Goal: Task Accomplishment & Management: Manage account settings

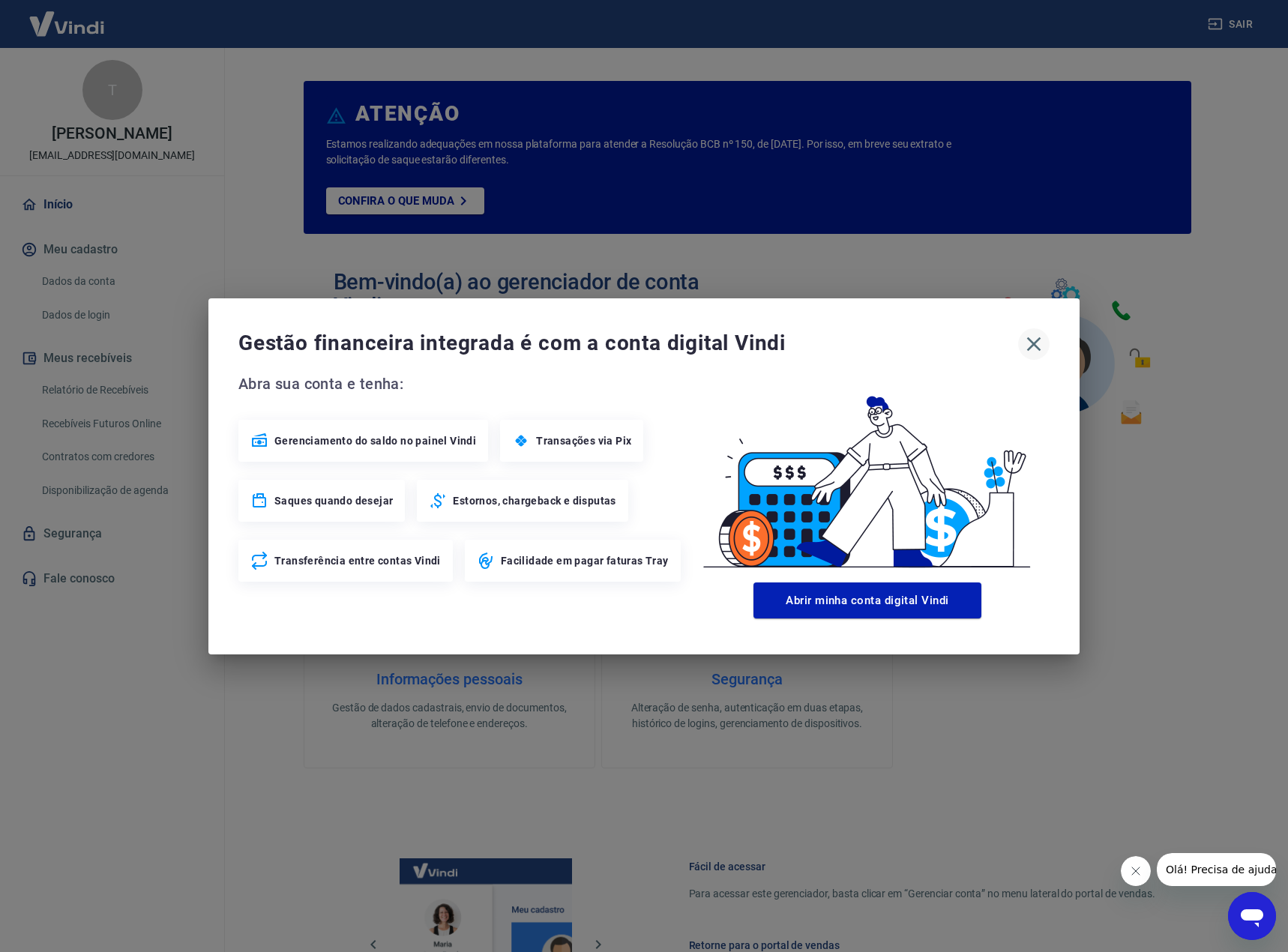
click at [1038, 345] on icon "button" at bounding box center [1033, 344] width 24 height 24
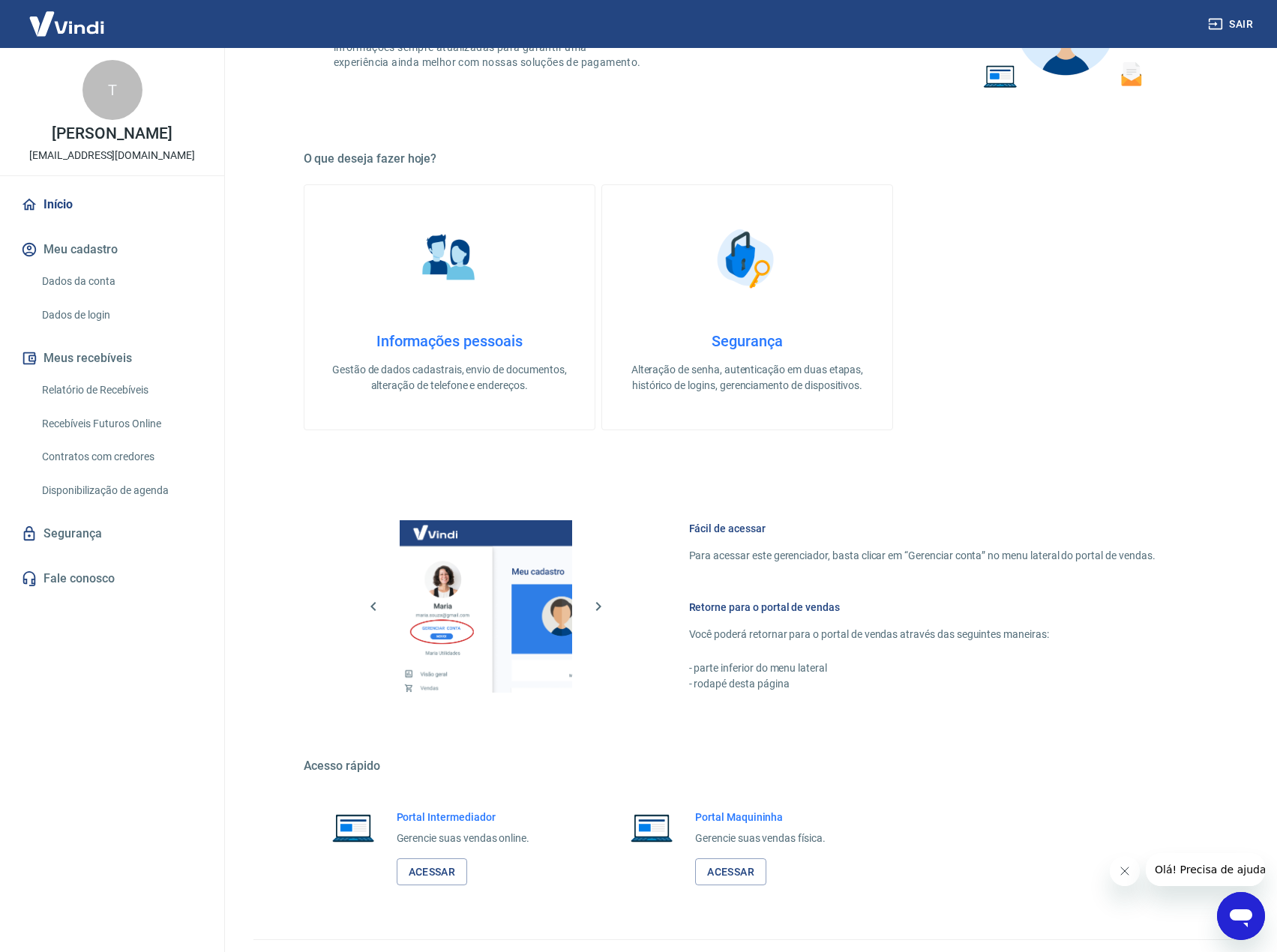
scroll to position [372, 0]
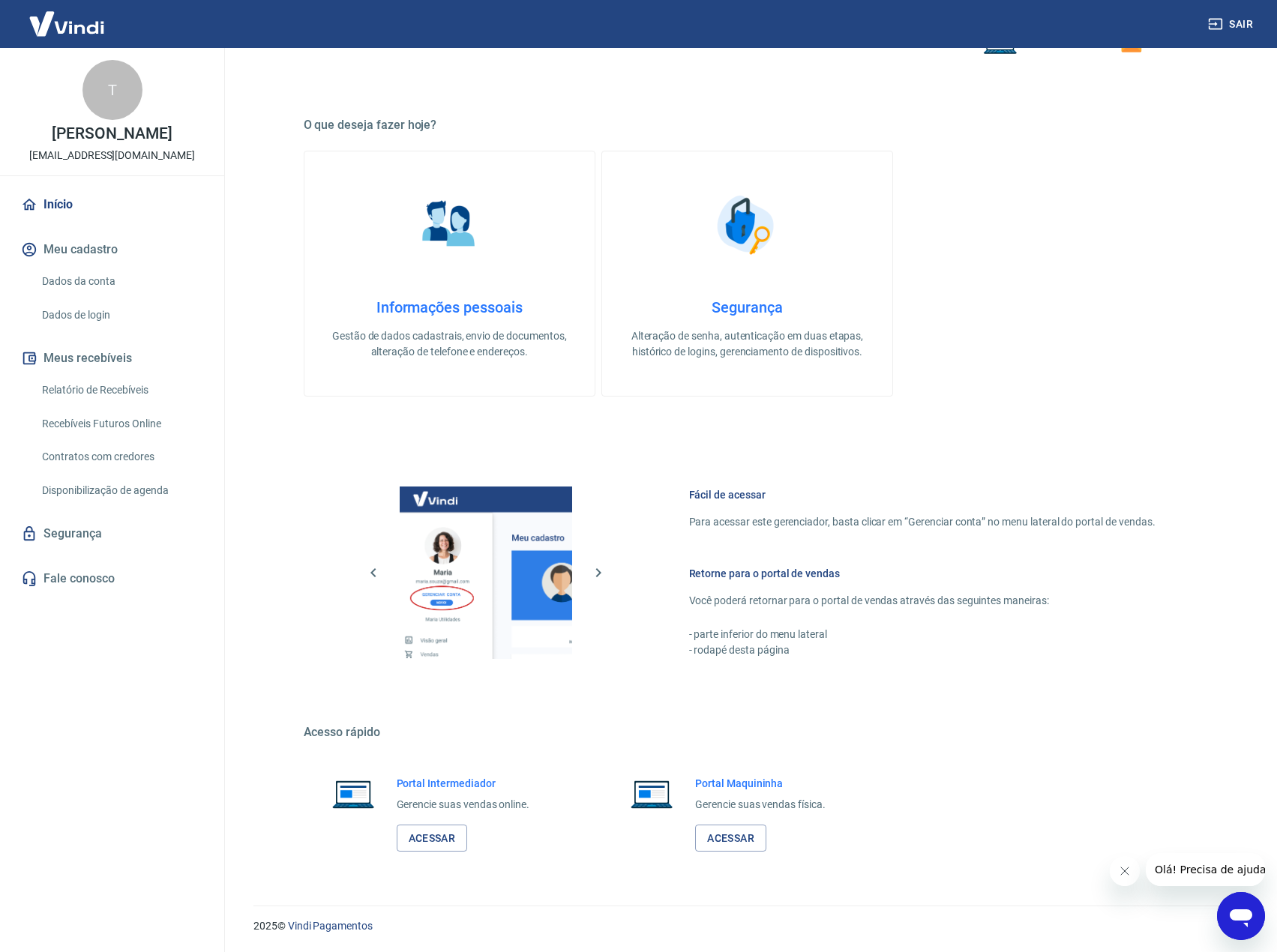
click at [1118, 874] on icon "Fechar mensagem da empresa" at bounding box center [1124, 871] width 12 height 12
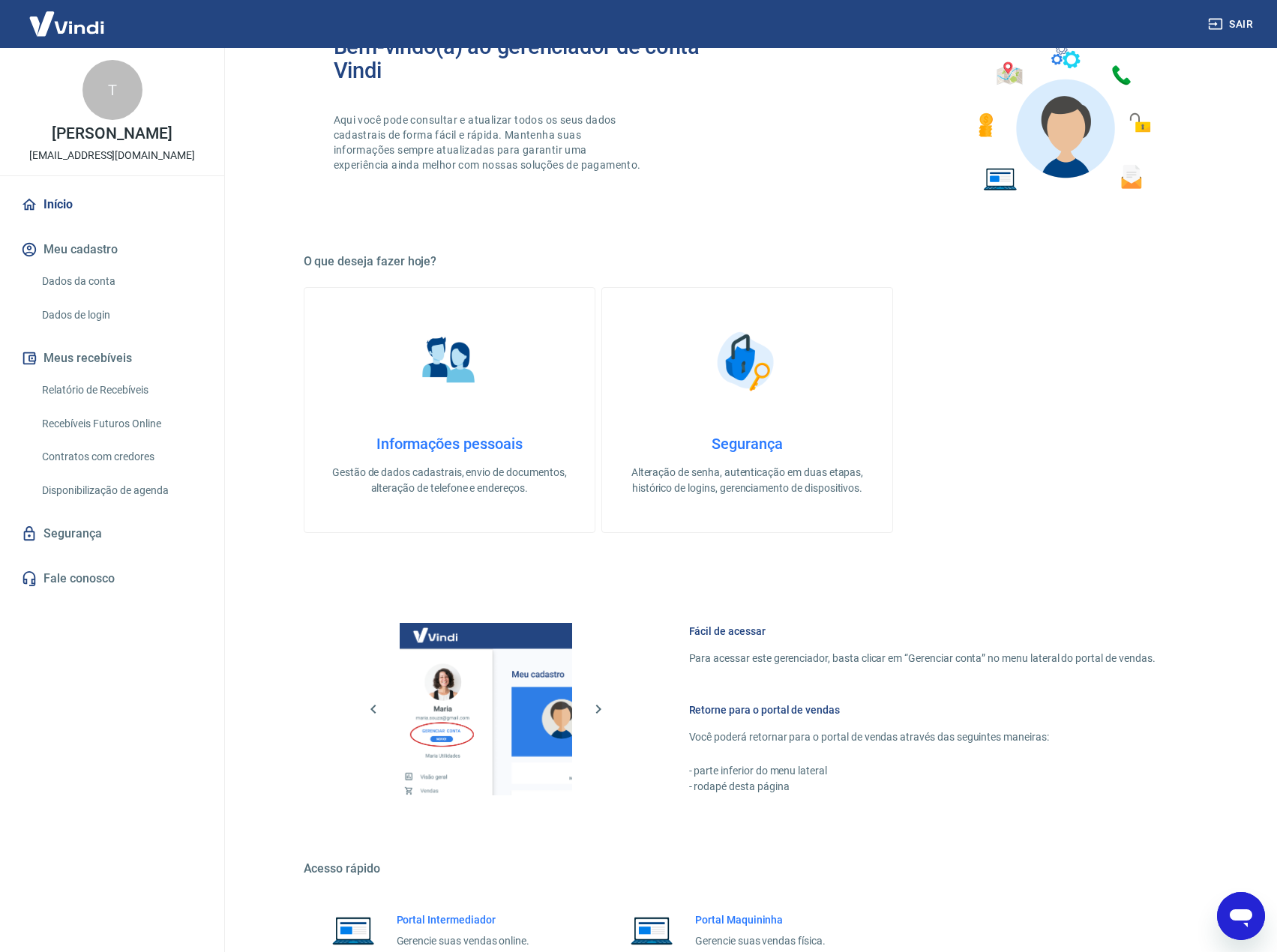
scroll to position [0, 0]
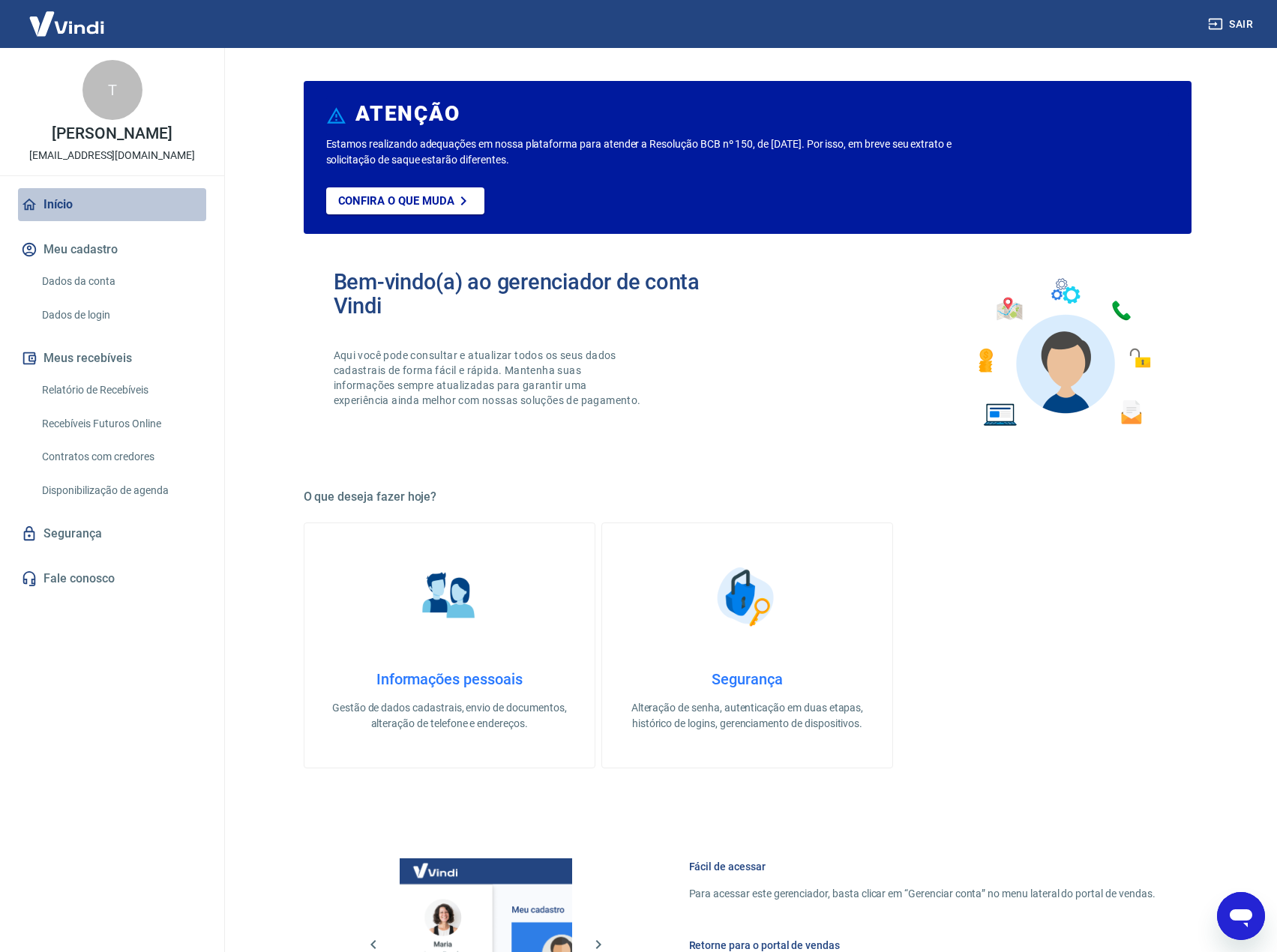
click at [59, 203] on link "Início" at bounding box center [112, 204] width 188 height 33
click at [430, 204] on p "Confira o que muda" at bounding box center [396, 201] width 116 height 13
click at [75, 26] on img at bounding box center [66, 23] width 97 height 46
click at [53, 204] on link "Início" at bounding box center [112, 204] width 188 height 33
click at [66, 281] on link "Dados da conta" at bounding box center [120, 281] width 170 height 30
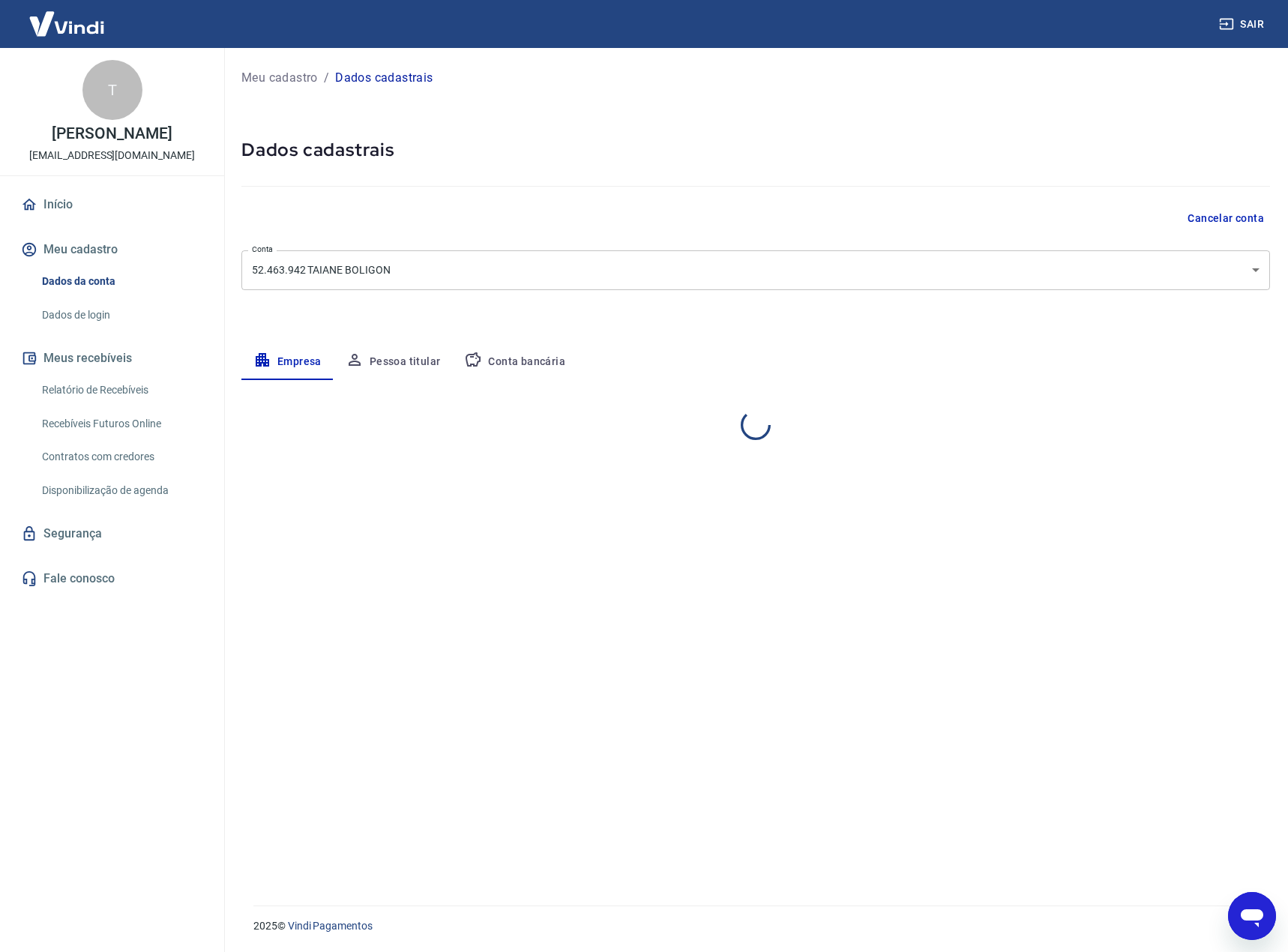
select select "RS"
select select "business"
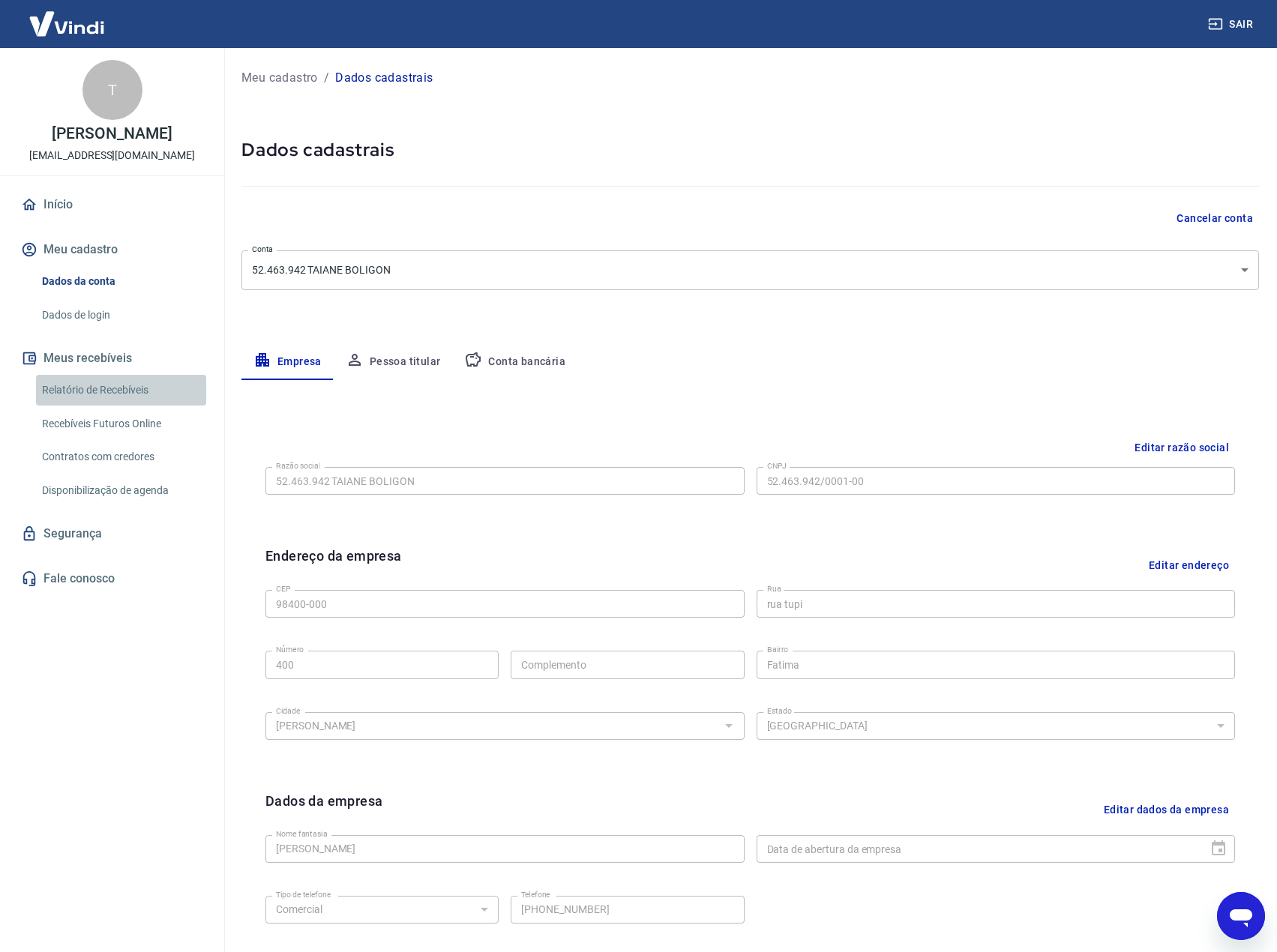
click at [78, 393] on link "Relatório de Recebíveis" at bounding box center [120, 390] width 170 height 30
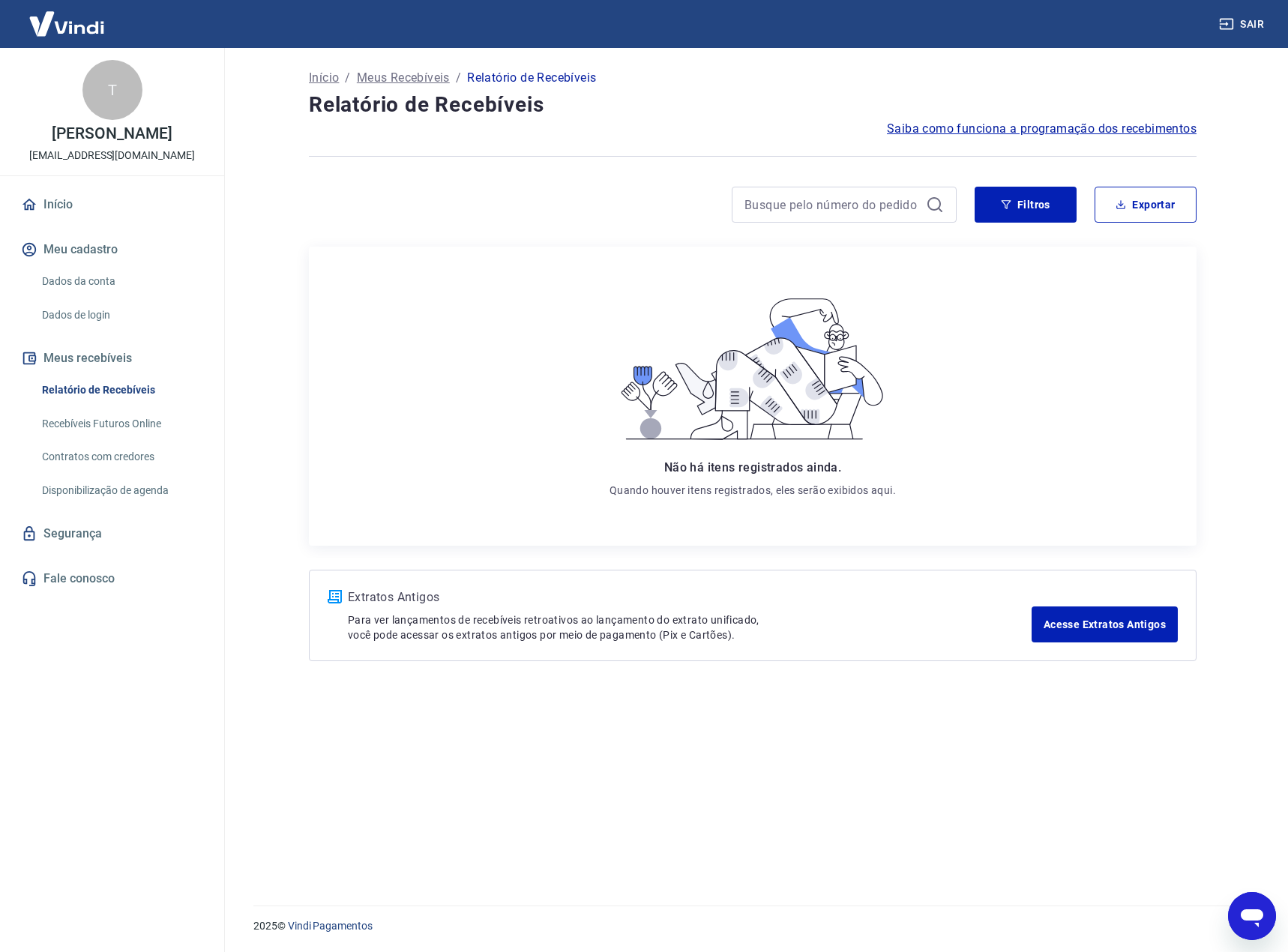
click at [77, 352] on button "Meus recebíveis" at bounding box center [111, 358] width 188 height 33
click at [380, 79] on p "Meus Recebíveis" at bounding box center [403, 78] width 93 height 18
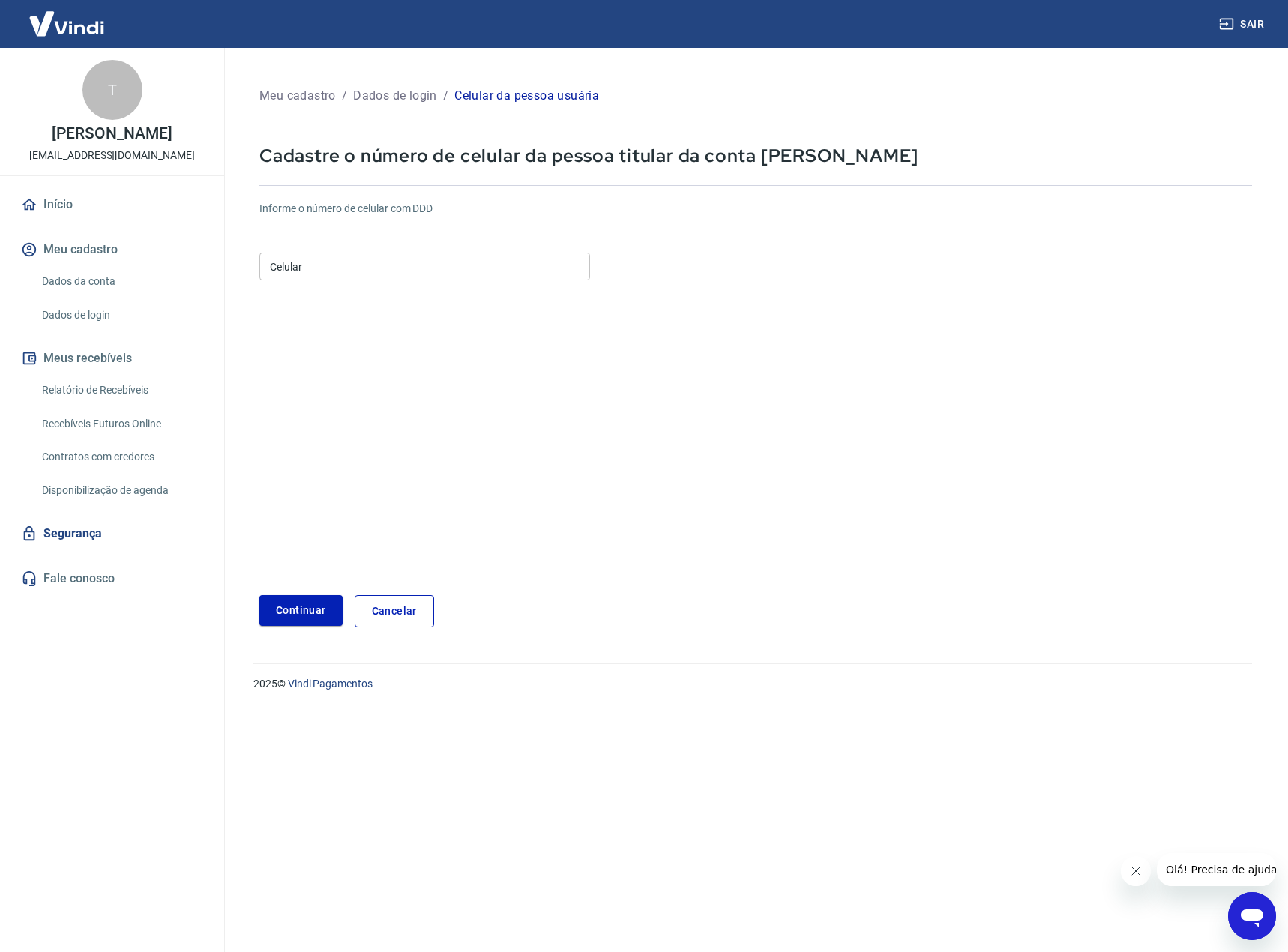
click at [410, 270] on input "Celular" at bounding box center [425, 266] width 331 height 28
type input "[PHONE_NUMBER]"
click at [313, 604] on button "Continuar" at bounding box center [301, 610] width 83 height 30
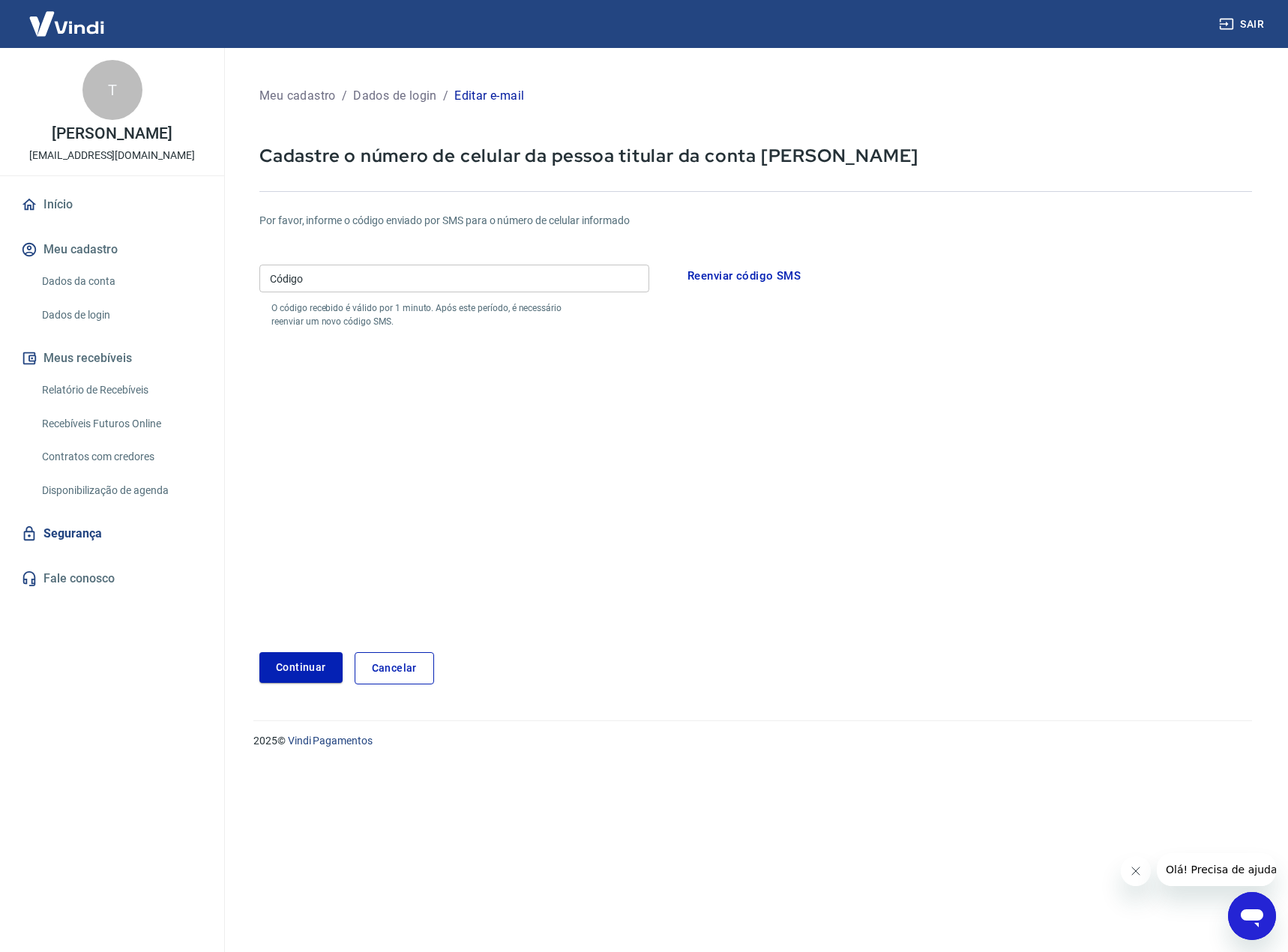
click at [433, 270] on input "Código" at bounding box center [454, 278] width 390 height 28
click at [415, 667] on link "Cancelar" at bounding box center [393, 668] width 79 height 32
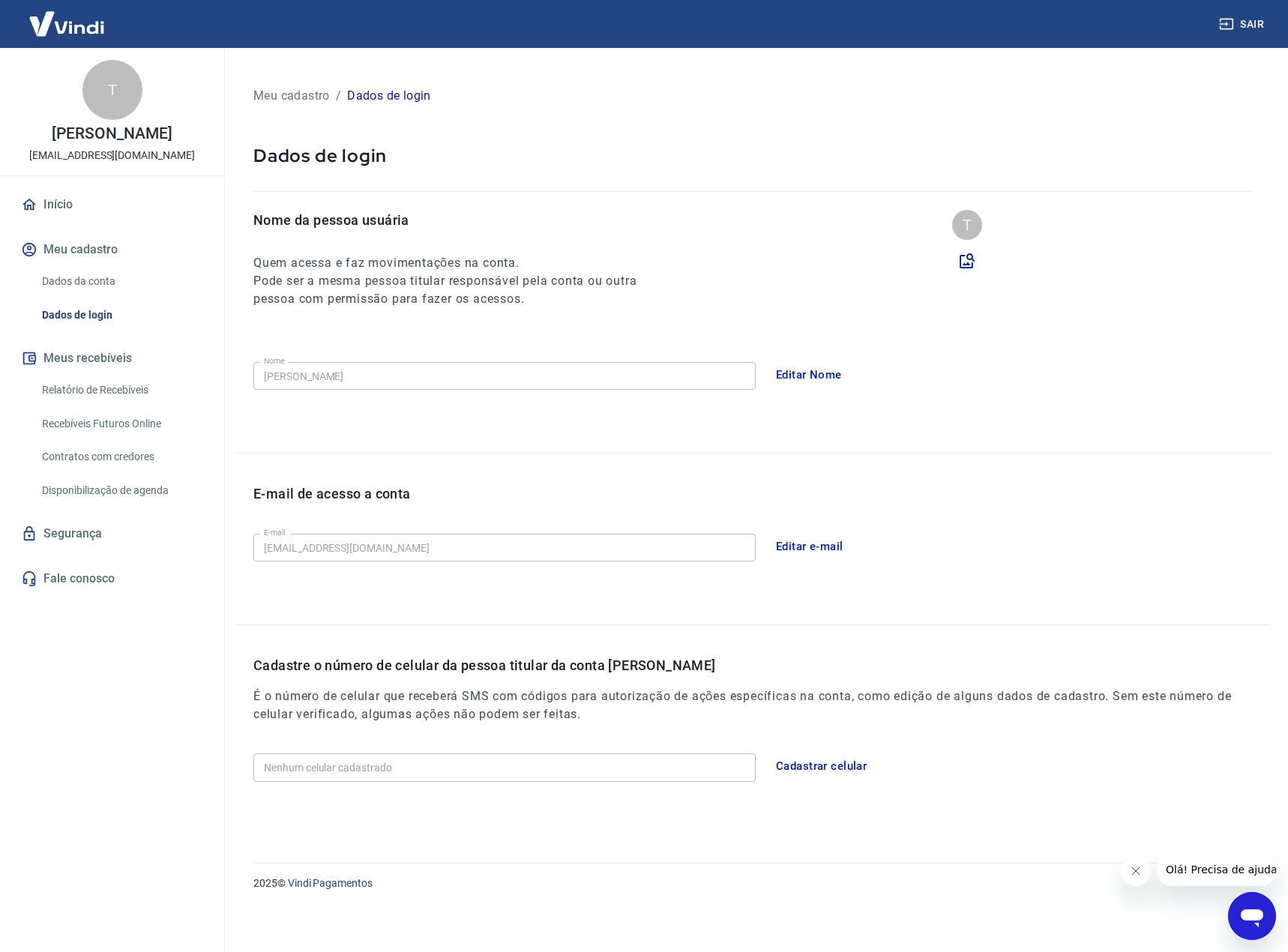
drag, startPoint x: 474, startPoint y: 486, endPoint x: 459, endPoint y: 471, distance: 21.2
click at [463, 476] on div "E-mail de acesso a conta E-mail [EMAIL_ADDRESS][DOMAIN_NAME] E-mail Editar e-ma…" at bounding box center [753, 539] width 1035 height 171
click at [82, 276] on link "Dados da conta" at bounding box center [120, 281] width 170 height 30
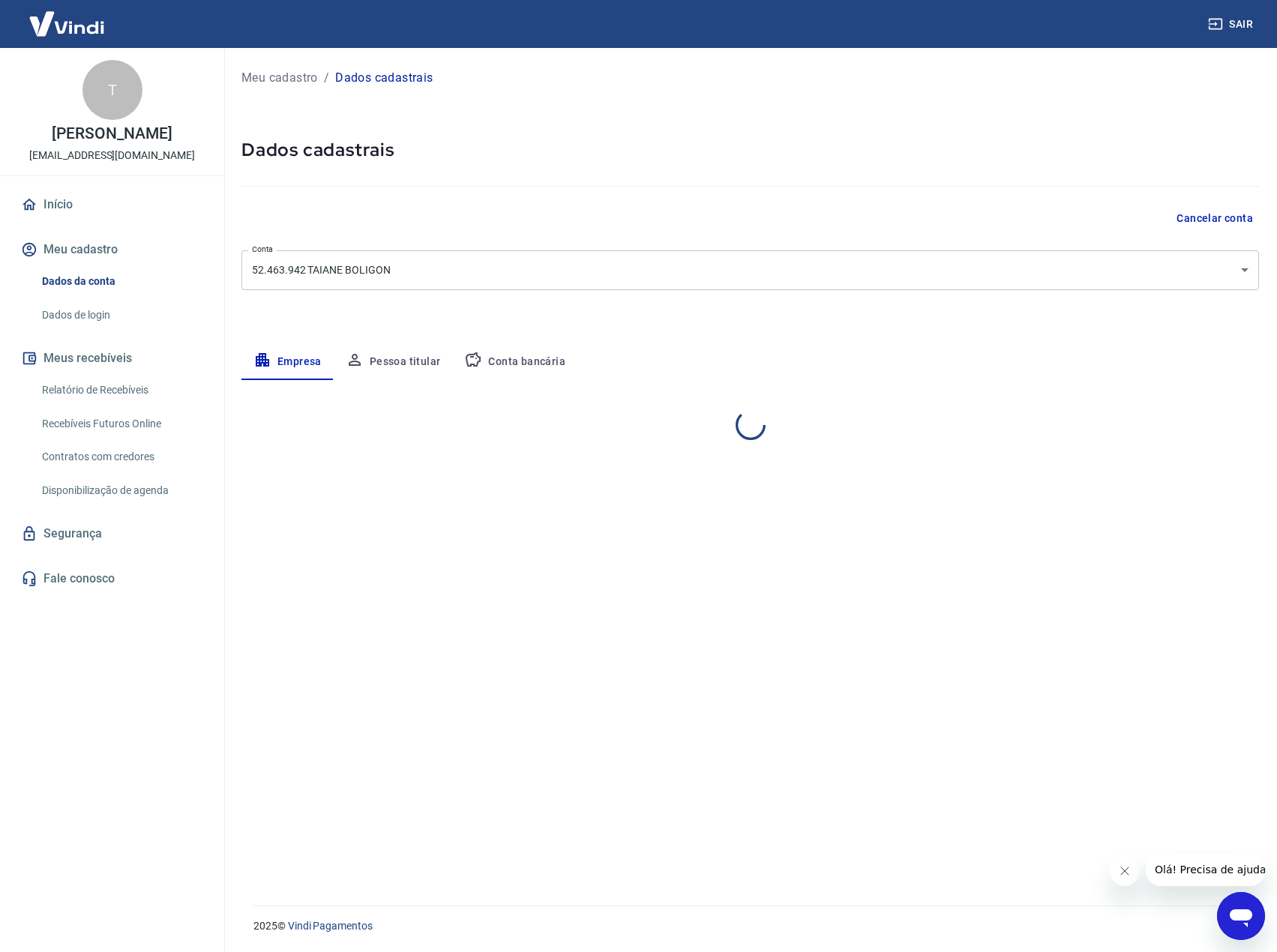
select select "RS"
select select "business"
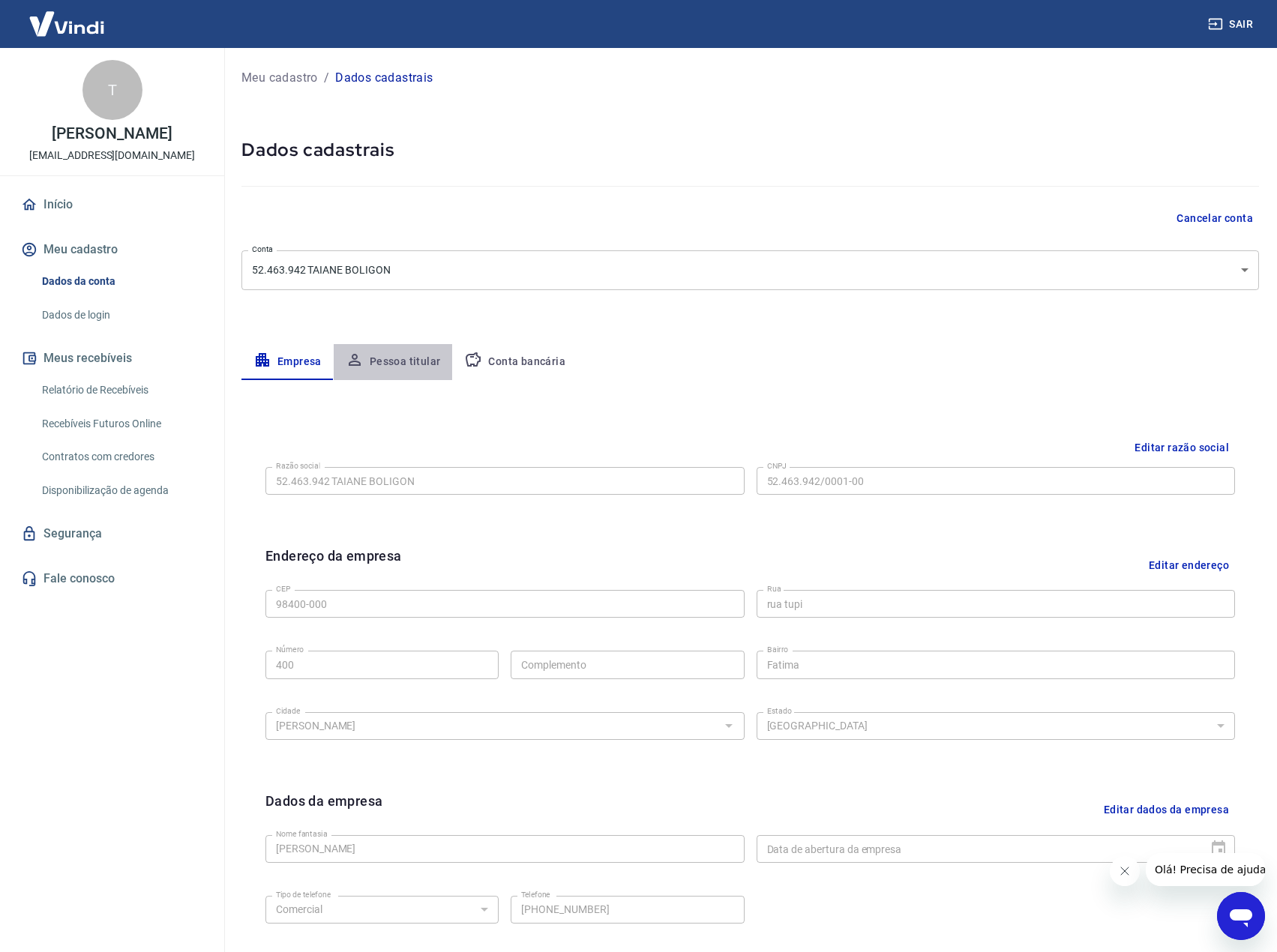
click at [394, 359] on button "Pessoa titular" at bounding box center [394, 362] width 120 height 36
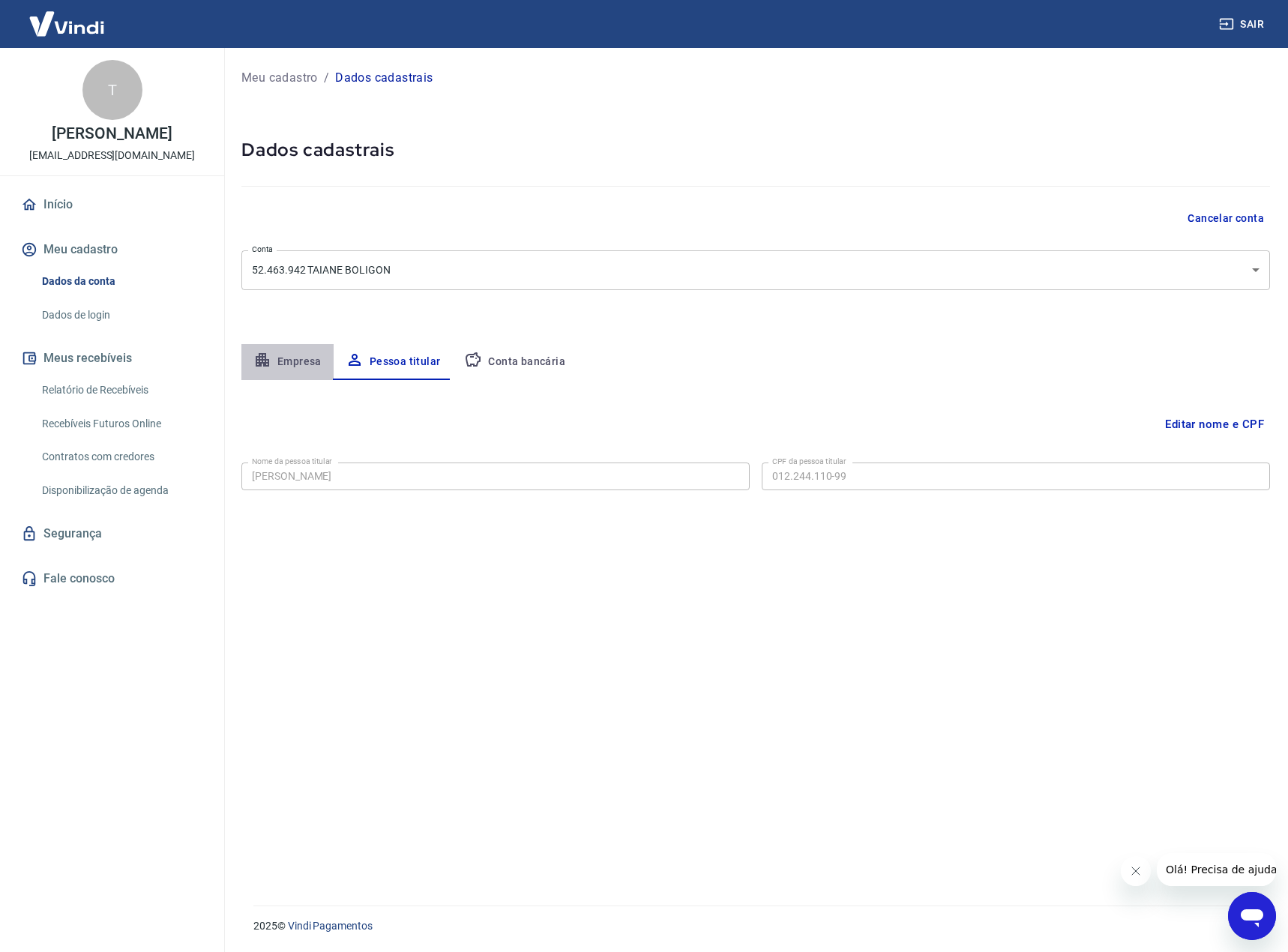
click at [289, 353] on button "Empresa" at bounding box center [287, 362] width 92 height 36
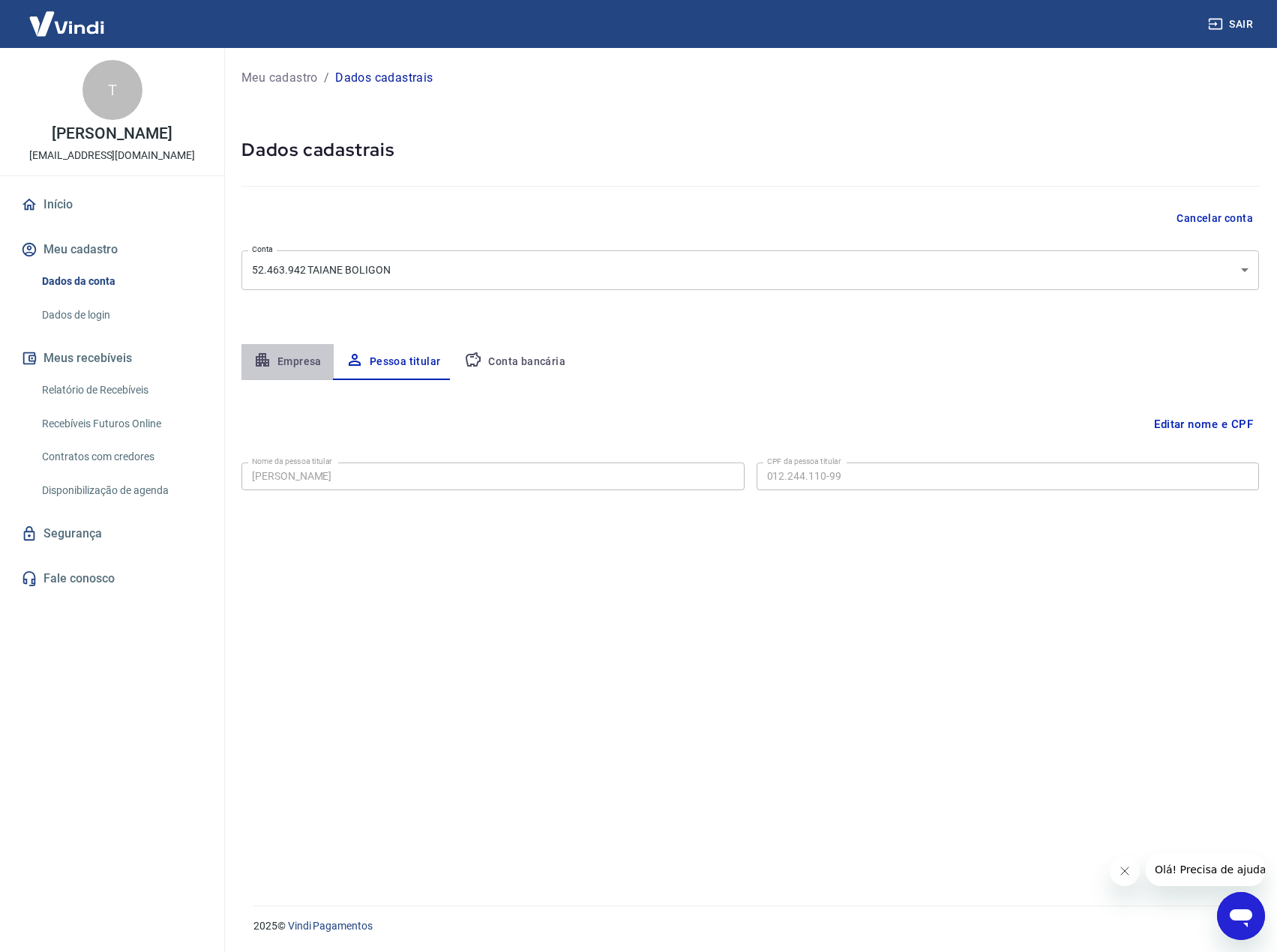
select select "RS"
select select "business"
